Goal: Task Accomplishment & Management: Complete application form

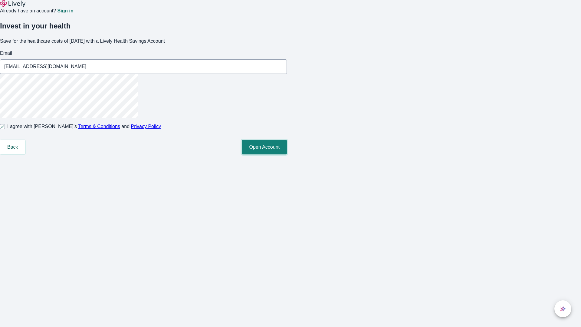
click at [287, 154] on button "Open Account" at bounding box center [264, 147] width 45 height 15
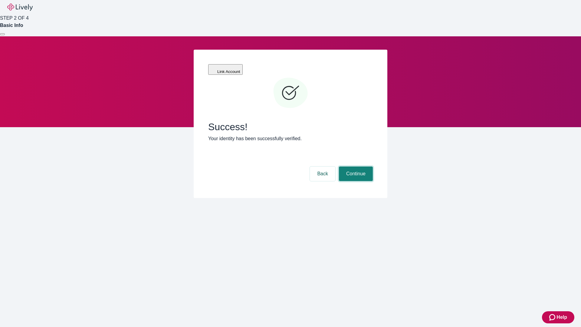
click at [355, 167] on button "Continue" at bounding box center [356, 174] width 34 height 15
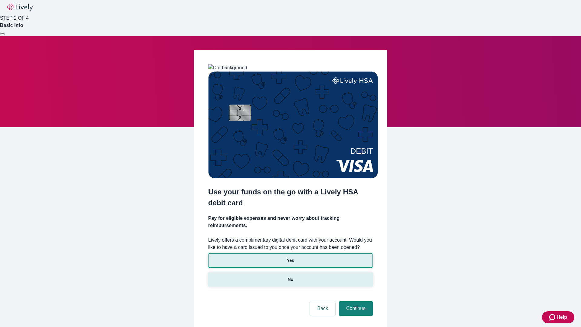
click at [290, 276] on p "No" at bounding box center [291, 279] width 6 height 6
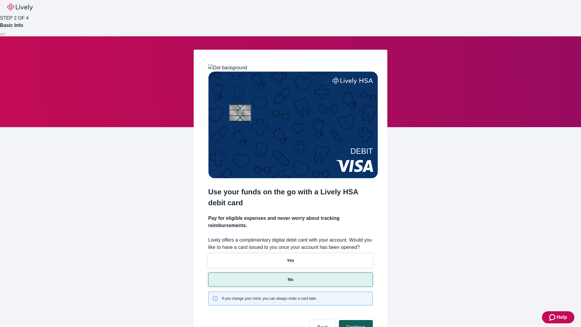
click at [355, 320] on button "Continue" at bounding box center [356, 327] width 34 height 15
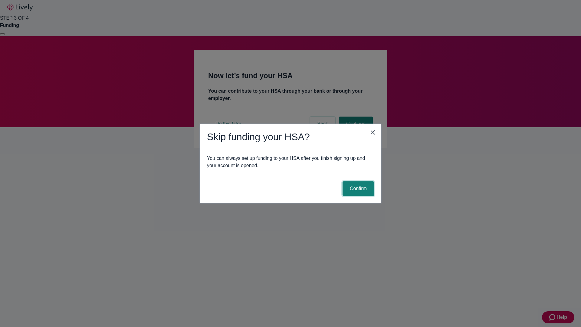
click at [358, 189] on button "Confirm" at bounding box center [358, 188] width 31 height 15
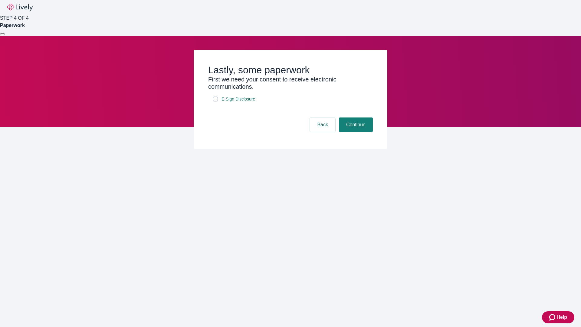
click at [216, 101] on input "E-Sign Disclosure" at bounding box center [215, 99] width 5 height 5
checkbox input "true"
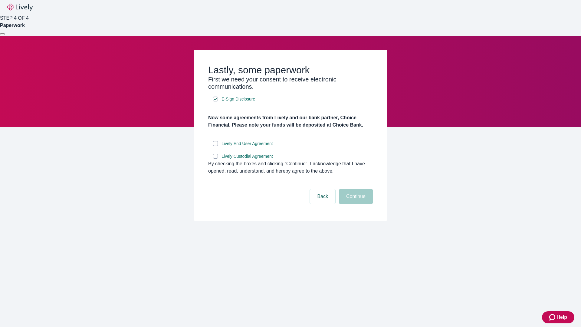
click at [216, 146] on input "Lively End User Agreement" at bounding box center [215, 143] width 5 height 5
checkbox input "true"
click at [216, 159] on input "Lively Custodial Agreement" at bounding box center [215, 156] width 5 height 5
checkbox input "true"
click at [355, 204] on button "Continue" at bounding box center [356, 196] width 34 height 15
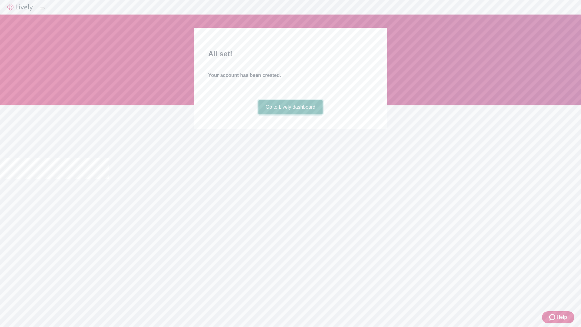
click at [290, 114] on link "Go to Lively dashboard" at bounding box center [291, 107] width 64 height 15
